Goal: Information Seeking & Learning: Find specific fact

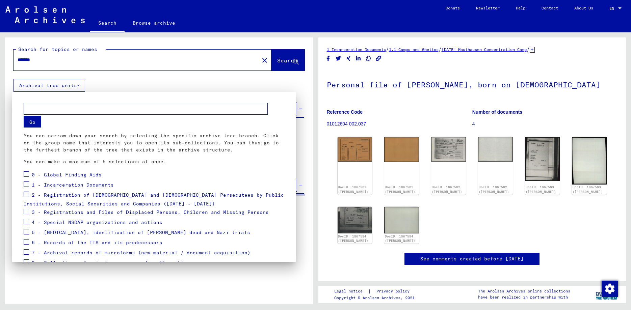
click at [38, 58] on div at bounding box center [315, 155] width 631 height 310
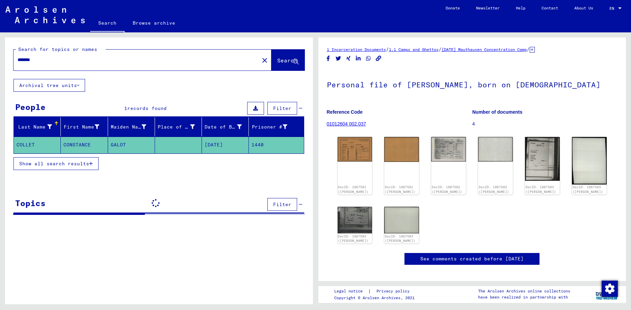
click at [30, 58] on input "*******" at bounding box center [137, 59] width 238 height 7
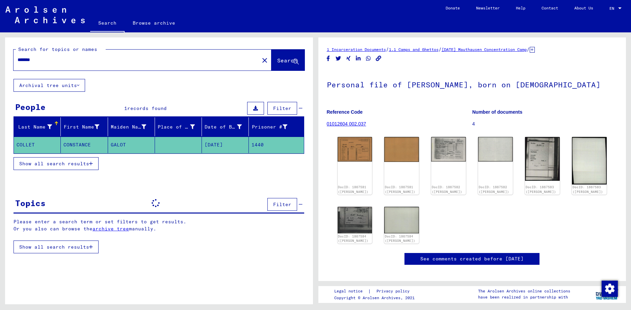
click at [30, 58] on input "*******" at bounding box center [137, 59] width 238 height 7
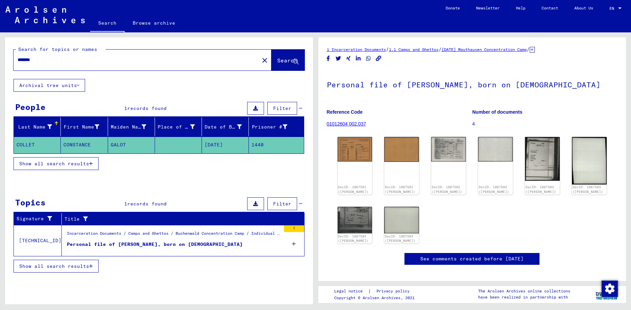
click at [30, 58] on input "*******" at bounding box center [137, 59] width 238 height 7
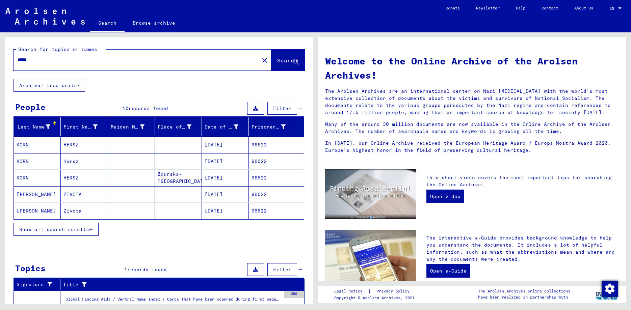
click at [57, 230] on span "Show all search results" at bounding box center [54, 229] width 70 height 6
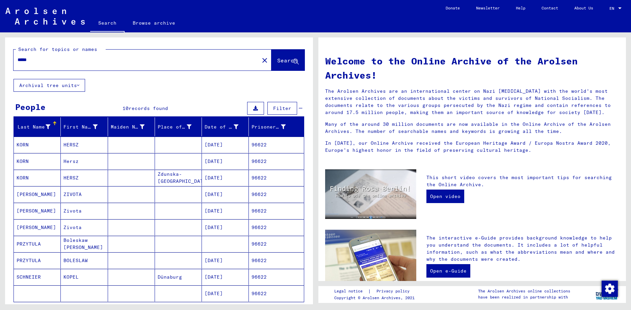
click at [31, 62] on input "*****" at bounding box center [134, 59] width 233 height 7
paste input "**********"
drag, startPoint x: 79, startPoint y: 60, endPoint x: -17, endPoint y: 36, distance: 98.8
click at [18, 56] on input "**********" at bounding box center [134, 59] width 233 height 7
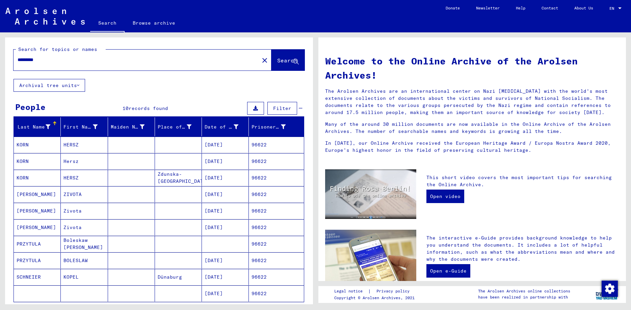
type input "********"
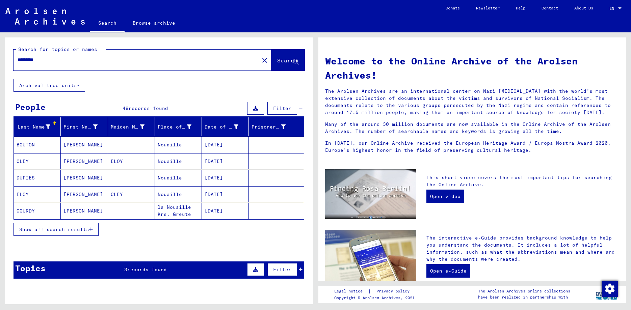
click at [51, 88] on button "Archival tree units" at bounding box center [49, 85] width 72 height 13
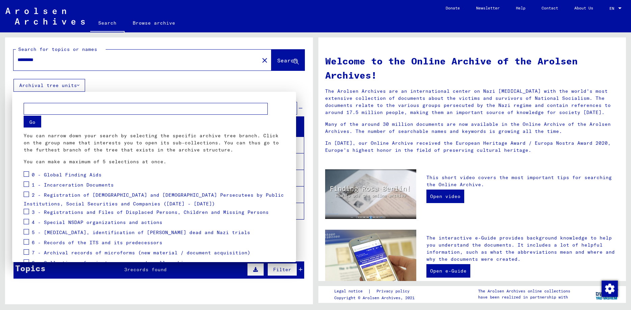
click at [47, 86] on div at bounding box center [315, 155] width 631 height 310
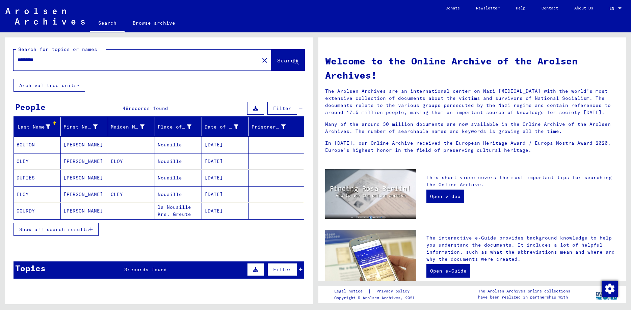
click at [64, 231] on span "Show all search results" at bounding box center [54, 229] width 70 height 6
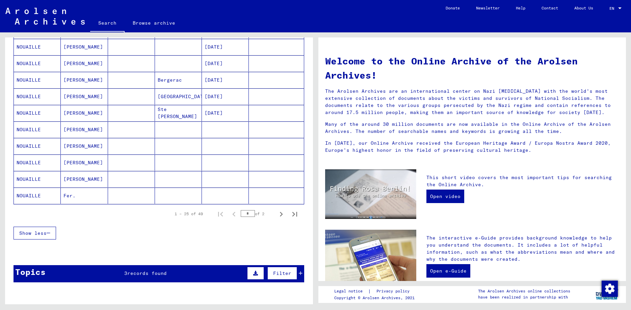
scroll to position [364, 0]
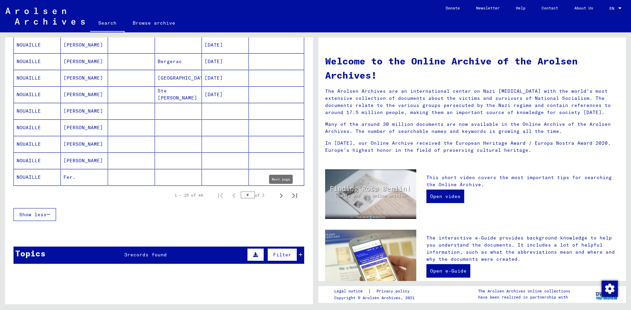
click at [279, 194] on icon "Next page" at bounding box center [280, 195] width 9 height 9
type input "*"
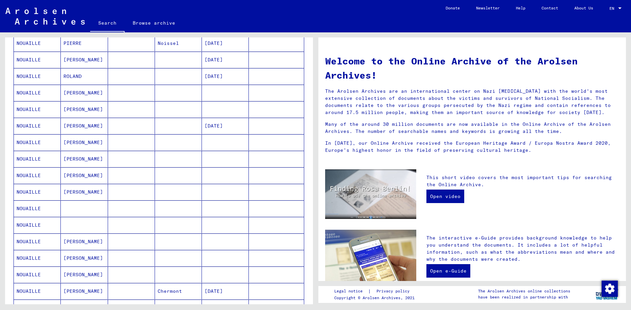
scroll to position [146, 0]
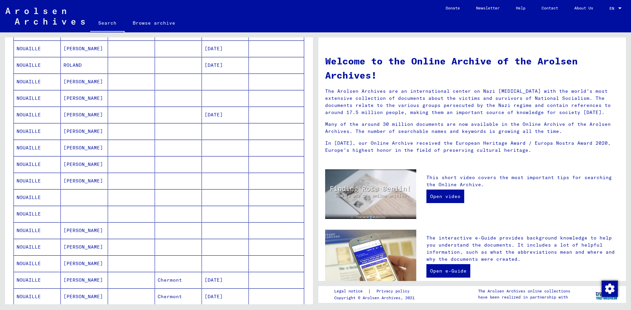
click at [37, 199] on mat-cell "NOUAILLE" at bounding box center [37, 197] width 47 height 16
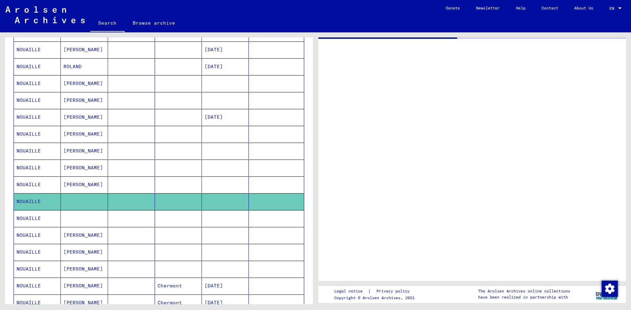
scroll to position [146, 0]
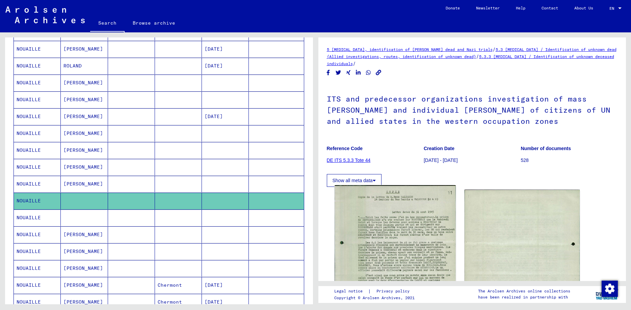
click at [418, 235] on img at bounding box center [394, 274] width 121 height 178
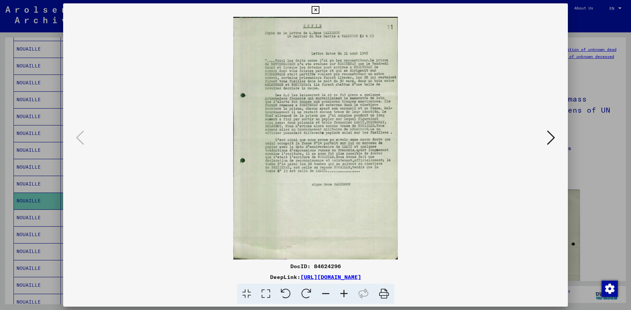
click at [344, 73] on img at bounding box center [315, 138] width 459 height 243
click at [355, 130] on img at bounding box center [315, 138] width 459 height 243
click at [320, 131] on img at bounding box center [315, 138] width 459 height 243
click at [376, 133] on img at bounding box center [315, 138] width 459 height 243
click at [304, 88] on img at bounding box center [315, 138] width 459 height 243
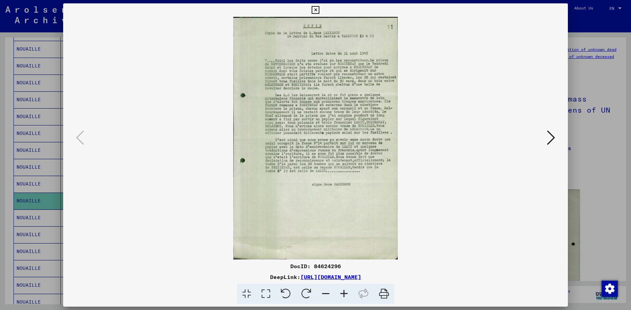
click at [370, 70] on img at bounding box center [315, 138] width 459 height 243
click at [267, 77] on img at bounding box center [315, 138] width 459 height 243
click at [554, 138] on icon at bounding box center [551, 138] width 8 height 16
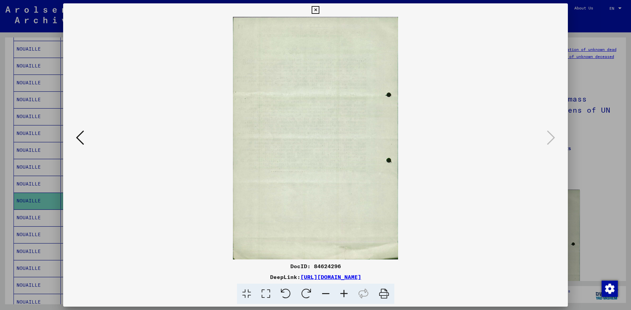
drag, startPoint x: 565, startPoint y: 8, endPoint x: 561, endPoint y: 9, distance: 3.5
click at [319, 8] on icon at bounding box center [315, 10] width 8 height 8
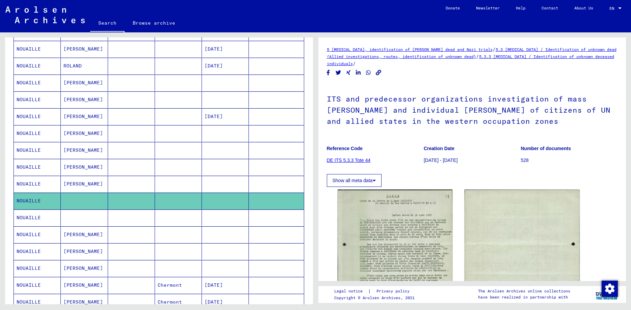
click at [38, 218] on mat-cell "NOUAILLE" at bounding box center [37, 218] width 47 height 17
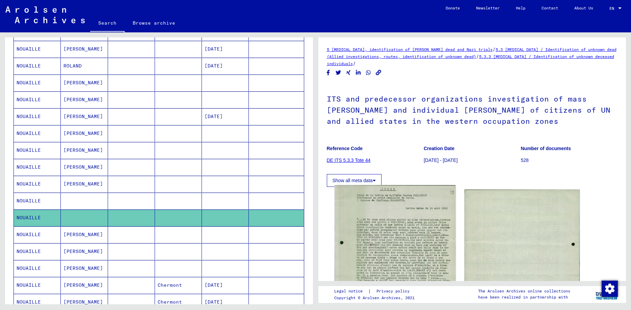
click at [401, 242] on img at bounding box center [394, 274] width 121 height 178
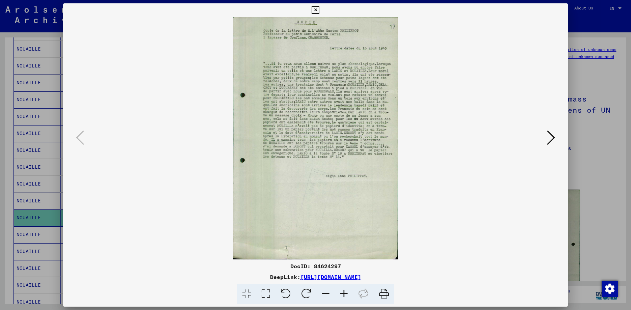
click at [302, 81] on img at bounding box center [315, 138] width 459 height 243
click at [304, 111] on img at bounding box center [315, 138] width 459 height 243
click at [343, 295] on icon at bounding box center [344, 294] width 18 height 21
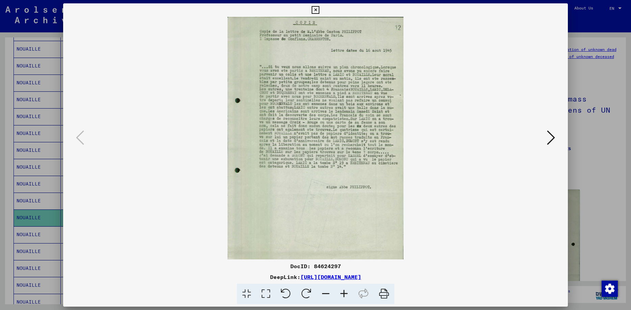
click at [343, 295] on icon at bounding box center [344, 294] width 18 height 21
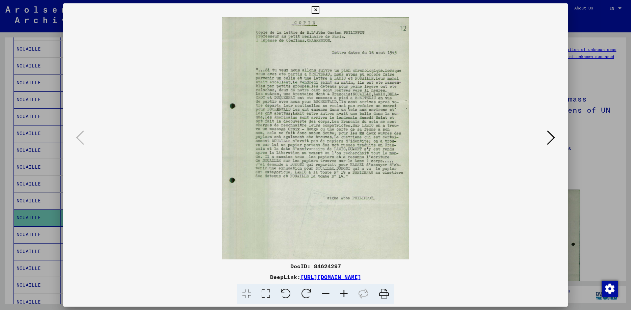
click at [343, 295] on icon at bounding box center [344, 294] width 18 height 21
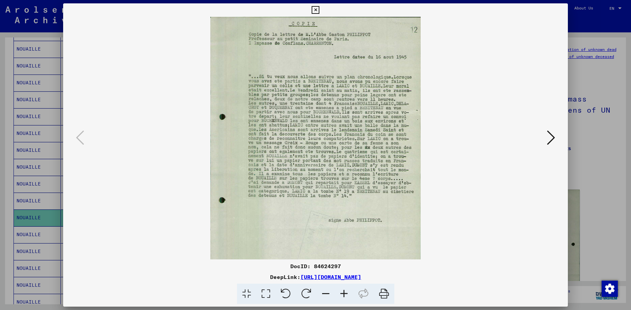
click at [343, 295] on icon at bounding box center [344, 294] width 18 height 21
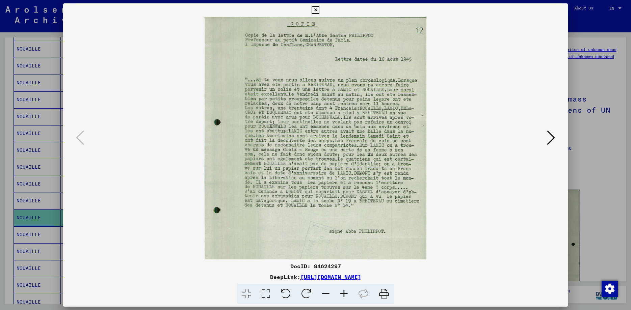
click at [343, 295] on icon at bounding box center [344, 294] width 18 height 21
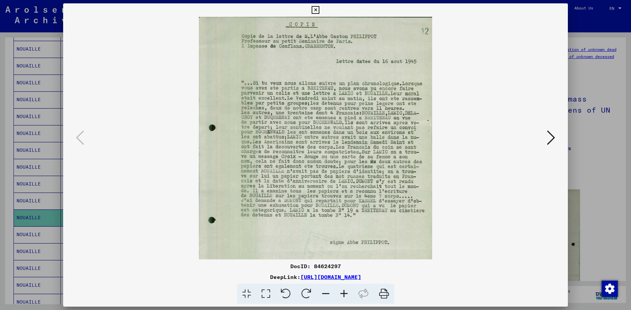
click at [343, 295] on icon at bounding box center [344, 294] width 18 height 21
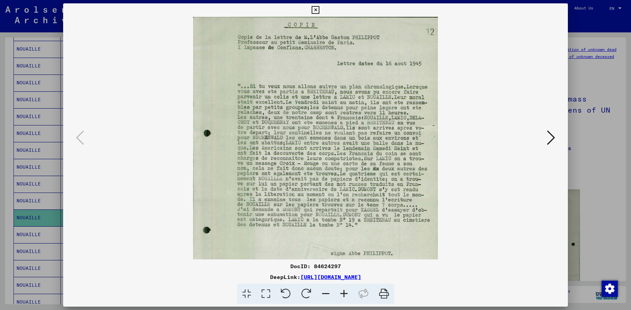
click at [305, 128] on img at bounding box center [315, 197] width 244 height 361
click at [328, 132] on img at bounding box center [315, 197] width 244 height 361
click at [241, 140] on img at bounding box center [315, 197] width 244 height 361
click at [348, 139] on img at bounding box center [315, 197] width 244 height 361
click at [322, 142] on img at bounding box center [315, 197] width 244 height 361
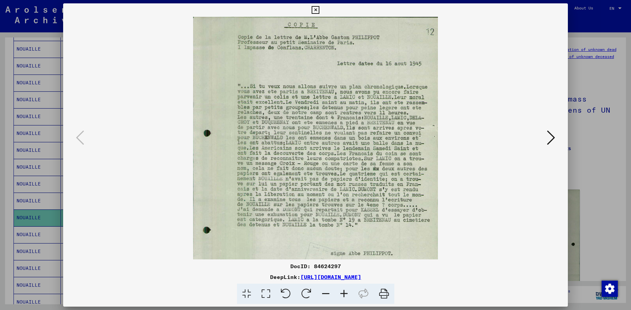
click at [248, 153] on img at bounding box center [315, 197] width 244 height 361
click at [384, 163] on img at bounding box center [315, 197] width 244 height 361
click at [243, 214] on img at bounding box center [315, 197] width 244 height 361
click at [319, 9] on icon at bounding box center [315, 10] width 8 height 8
